Goal: Information Seeking & Learning: Check status

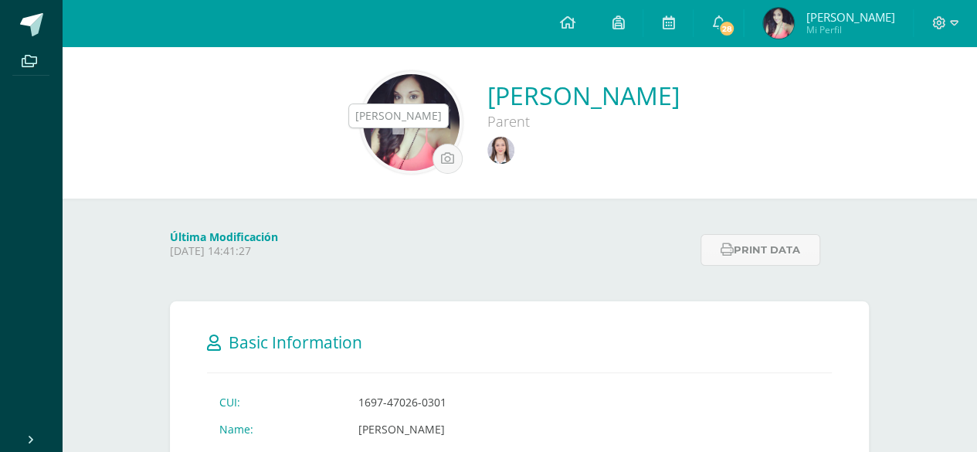
click at [488, 151] on img at bounding box center [501, 150] width 27 height 27
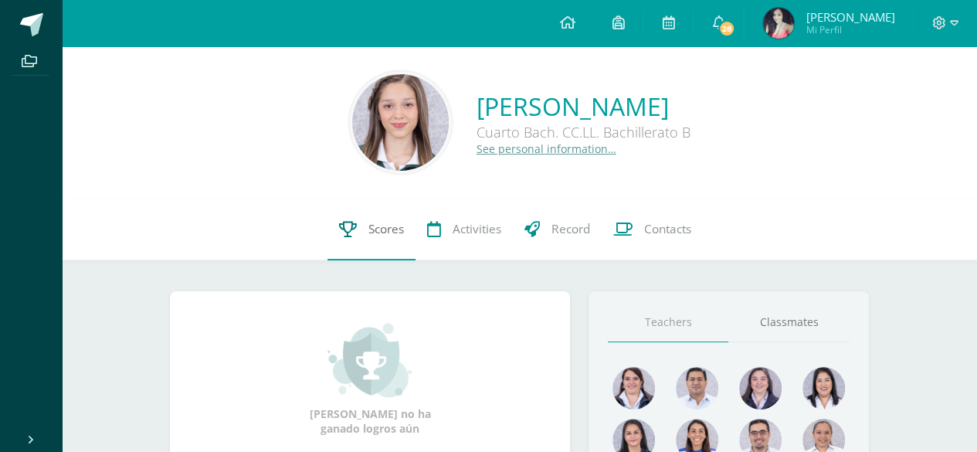
click at [356, 216] on link "Scores" at bounding box center [372, 230] width 88 height 62
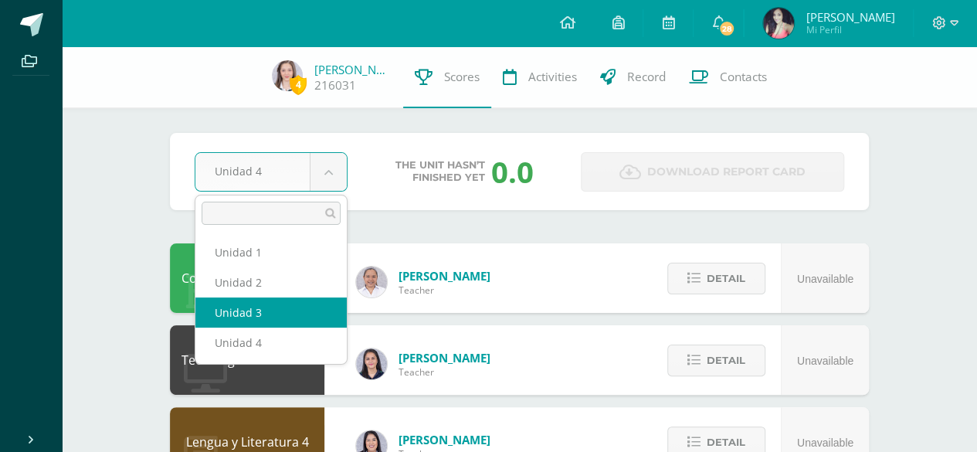
select select "Unidad 3"
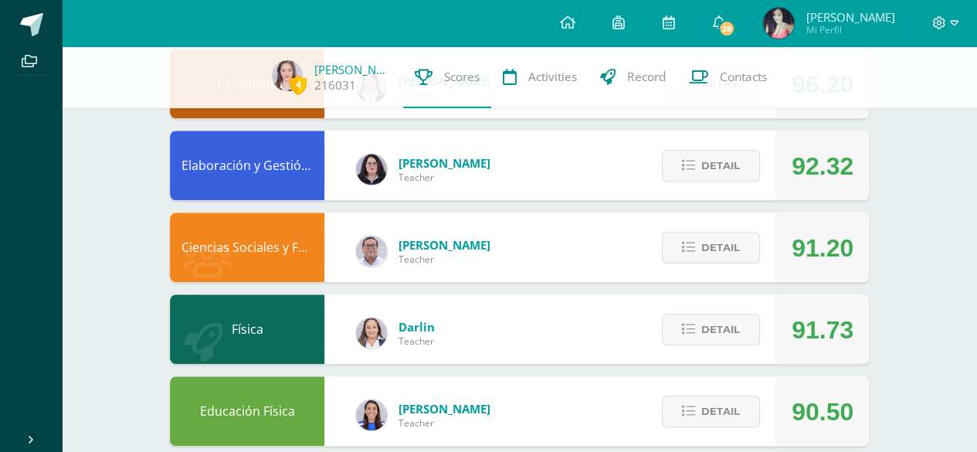
scroll to position [793, 0]
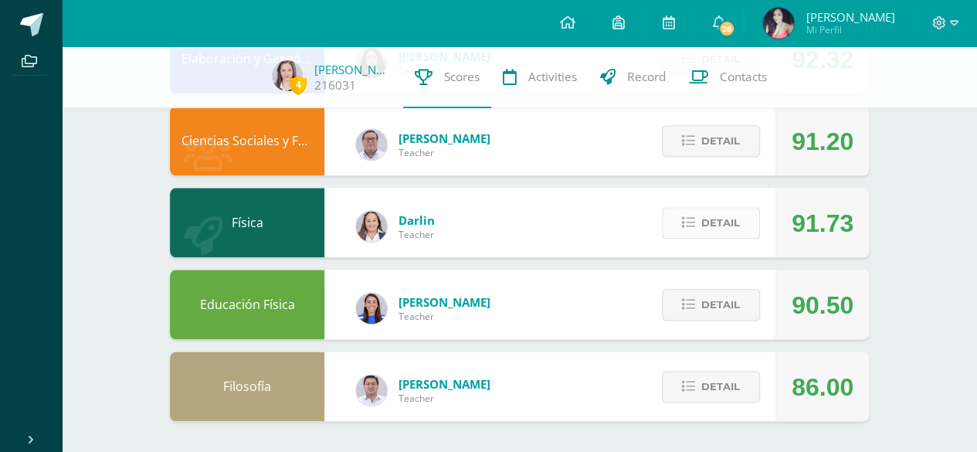
click at [707, 217] on span "Detail" at bounding box center [721, 223] width 39 height 29
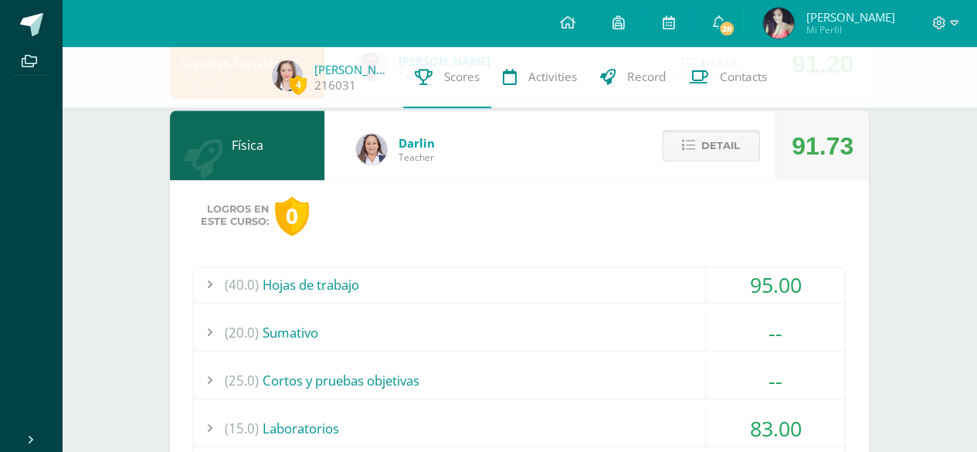
click at [686, 148] on icon at bounding box center [688, 145] width 13 height 13
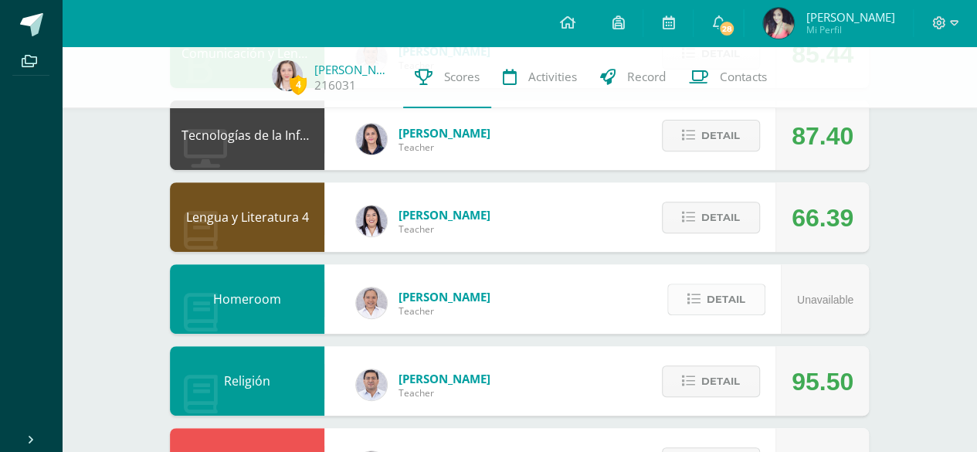
scroll to position [97, 0]
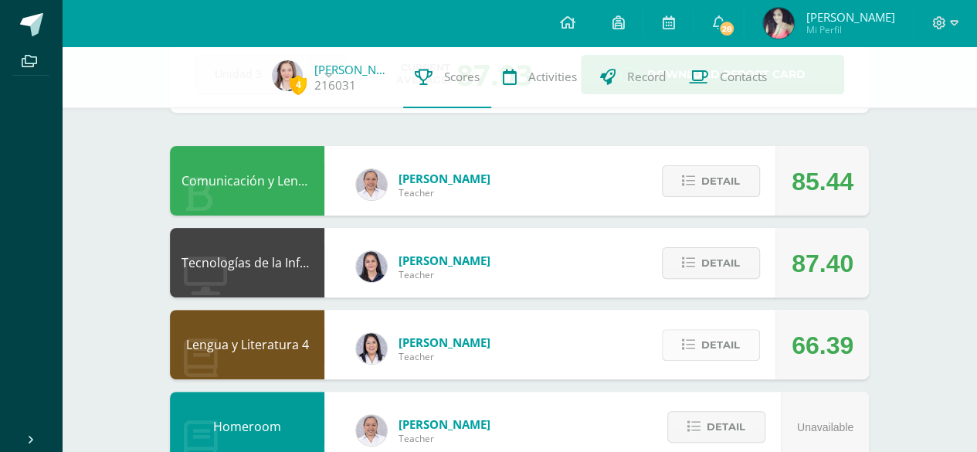
click at [703, 345] on span "Detail" at bounding box center [721, 345] width 39 height 29
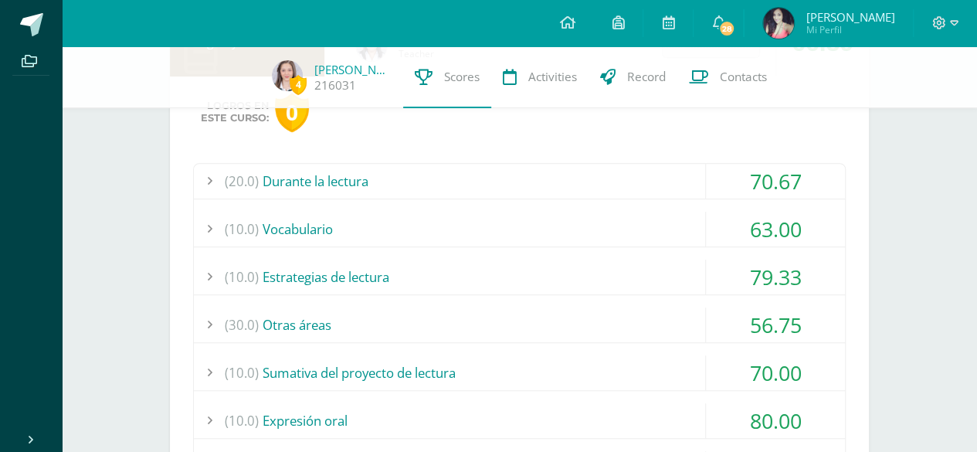
scroll to position [406, 0]
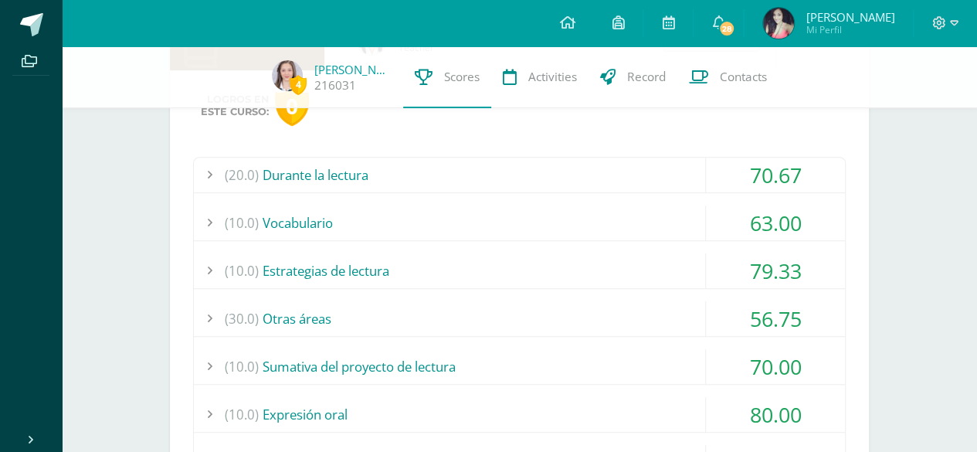
click at [576, 328] on div "(30.0) Otras áreas" at bounding box center [519, 318] width 651 height 35
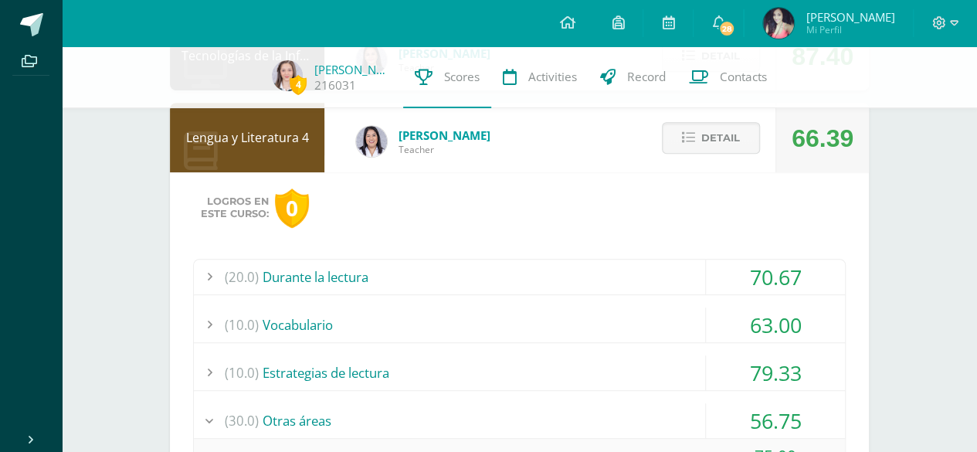
scroll to position [252, 0]
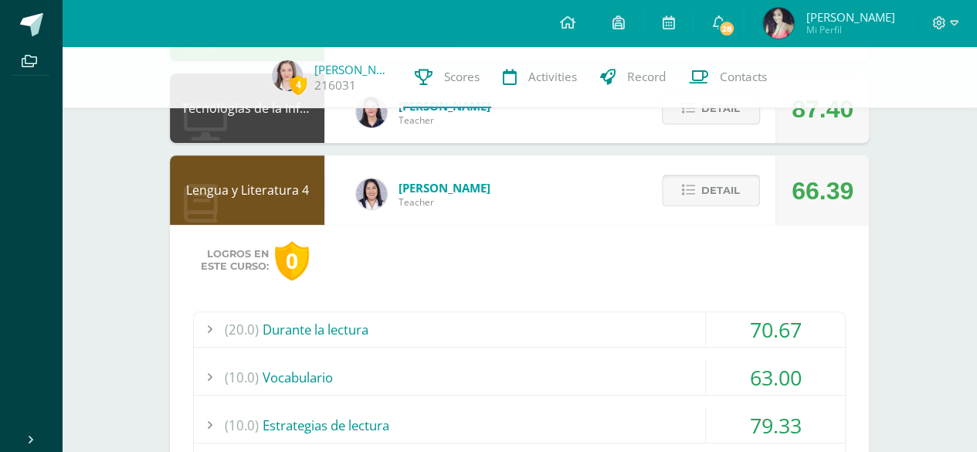
click at [679, 199] on button "Detail" at bounding box center [711, 191] width 98 height 32
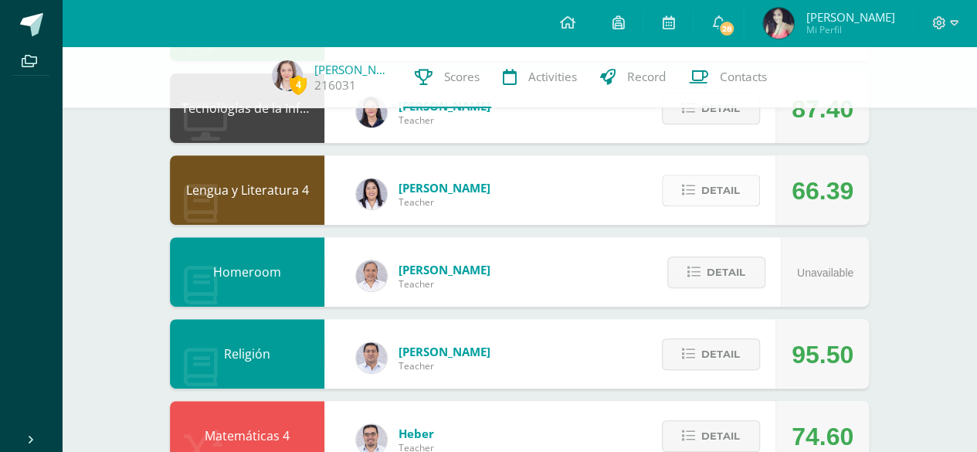
scroll to position [0, 0]
